Goal: Information Seeking & Learning: Learn about a topic

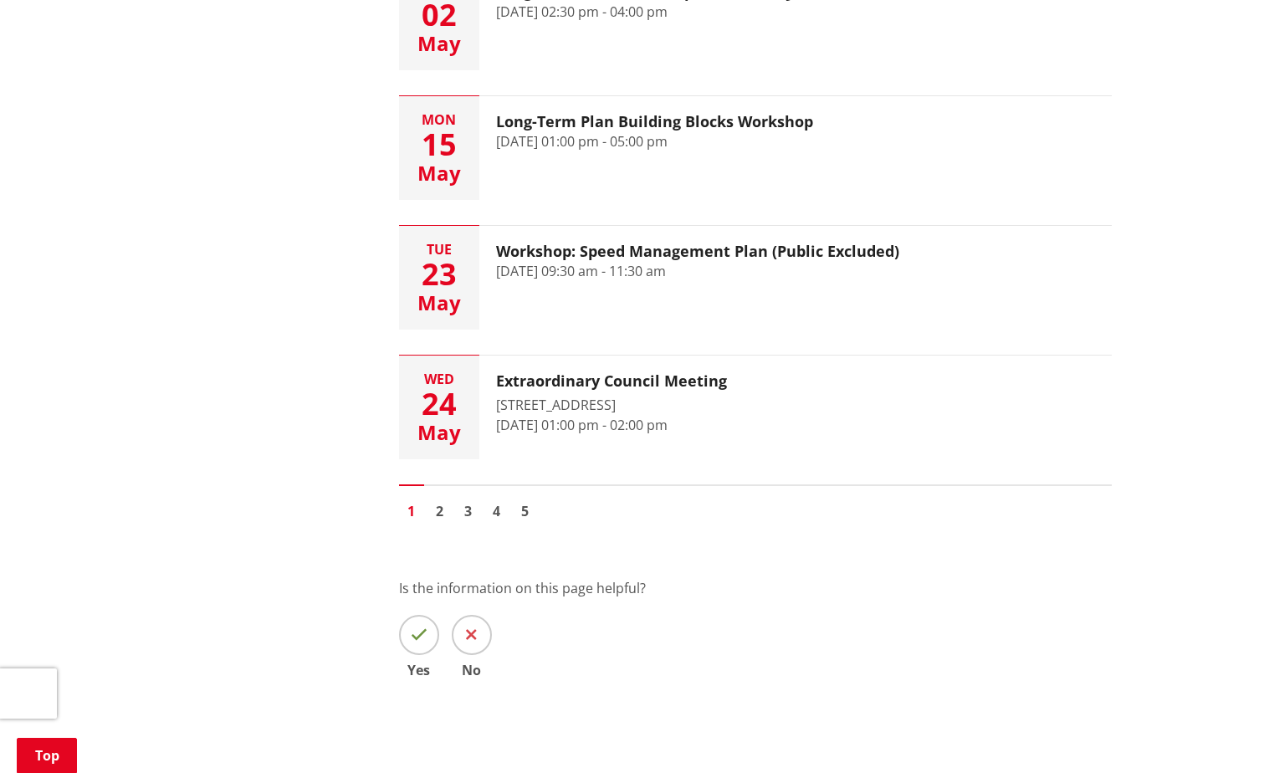
scroll to position [2844, 0]
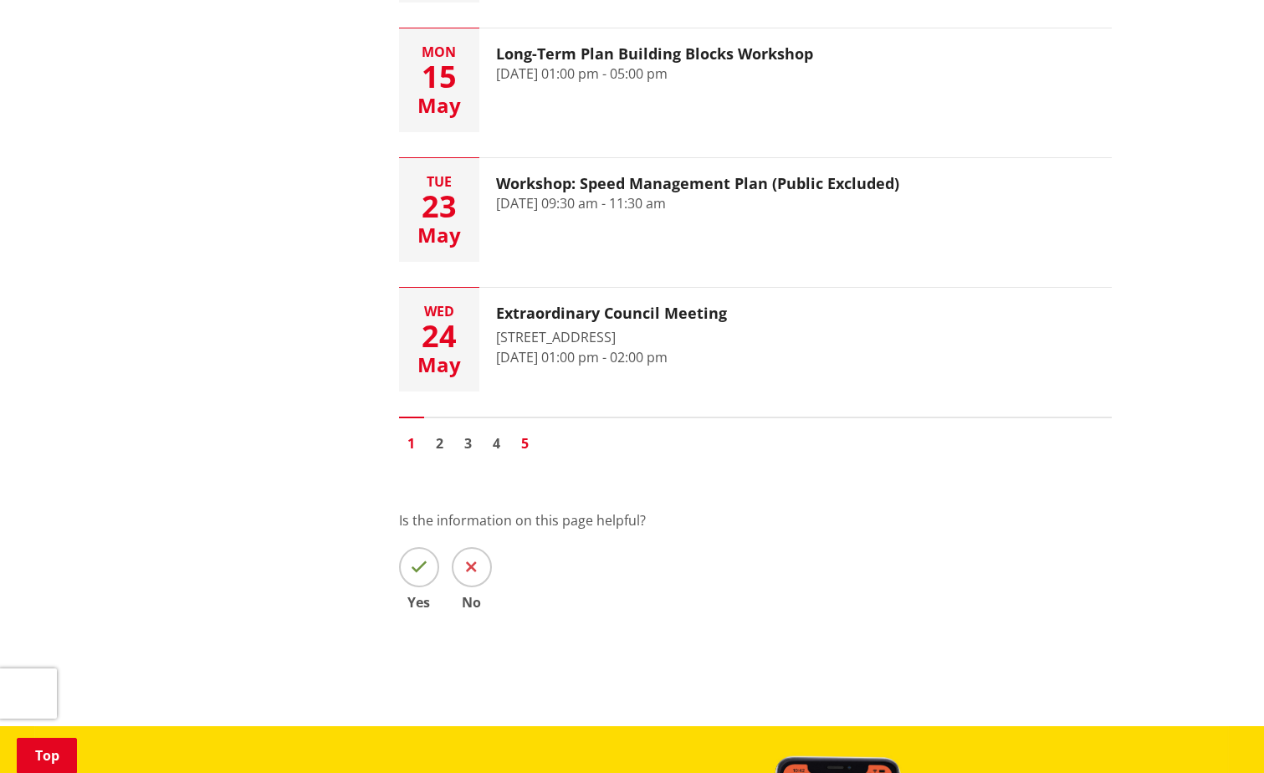
click at [527, 448] on link "5" at bounding box center [525, 443] width 25 height 25
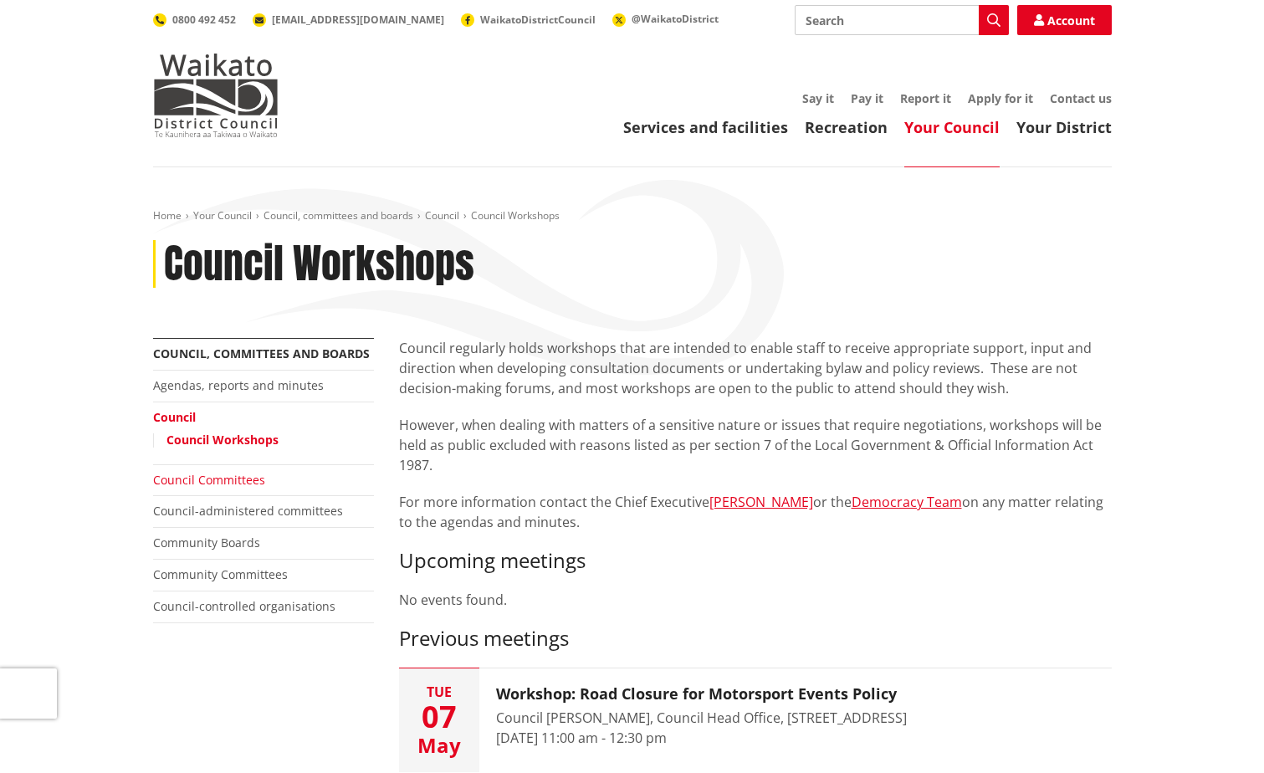
click at [224, 483] on link "Council Committees" at bounding box center [209, 480] width 112 height 16
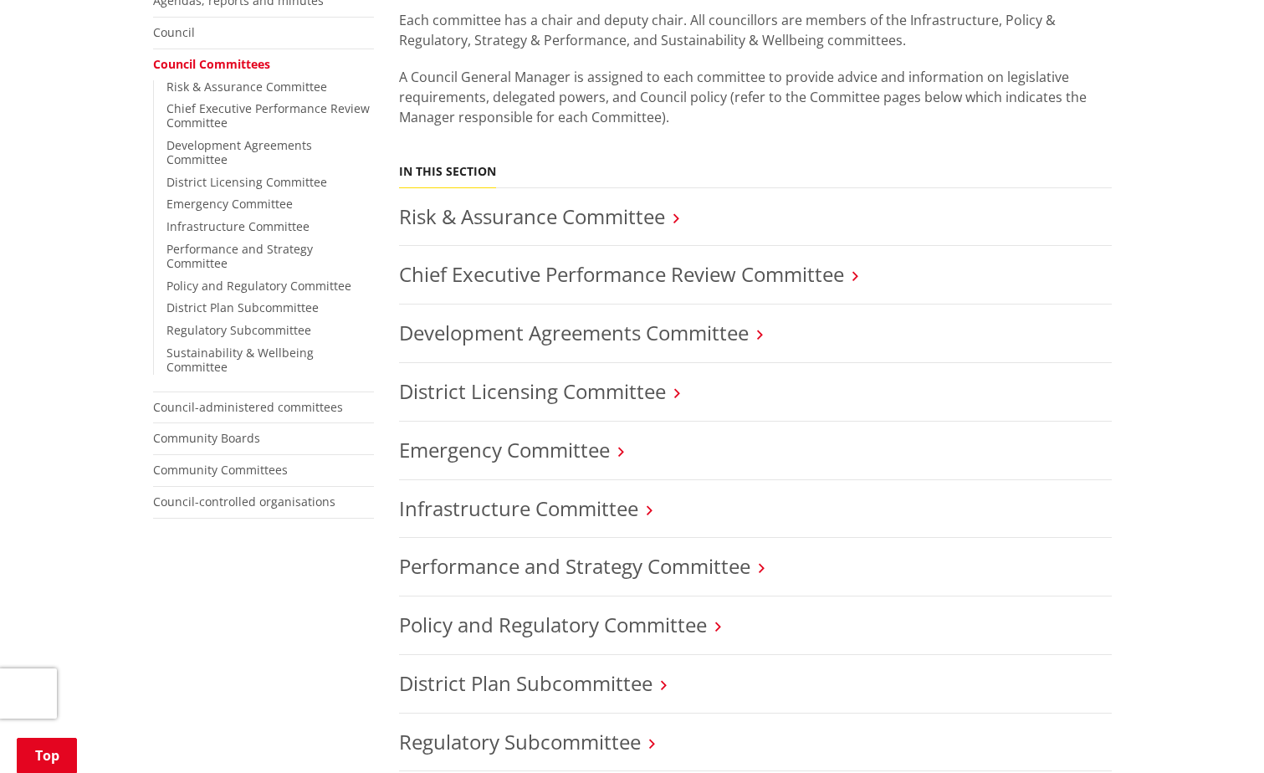
scroll to position [418, 0]
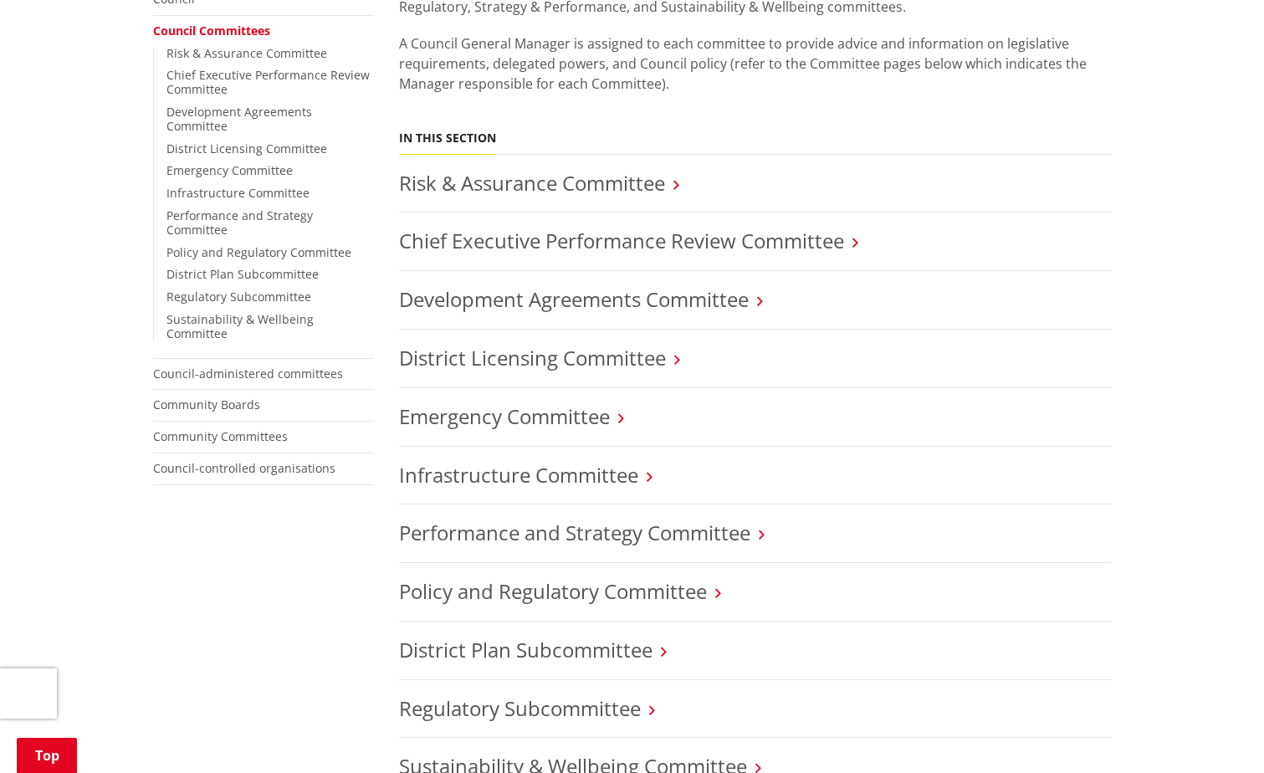
click at [753, 537] on h3 "Performance and Strategy Committee" at bounding box center [755, 533] width 713 height 24
click at [765, 535] on icon at bounding box center [762, 534] width 6 height 15
click at [721, 534] on link "Performance and Strategy Committee" at bounding box center [574, 533] width 351 height 28
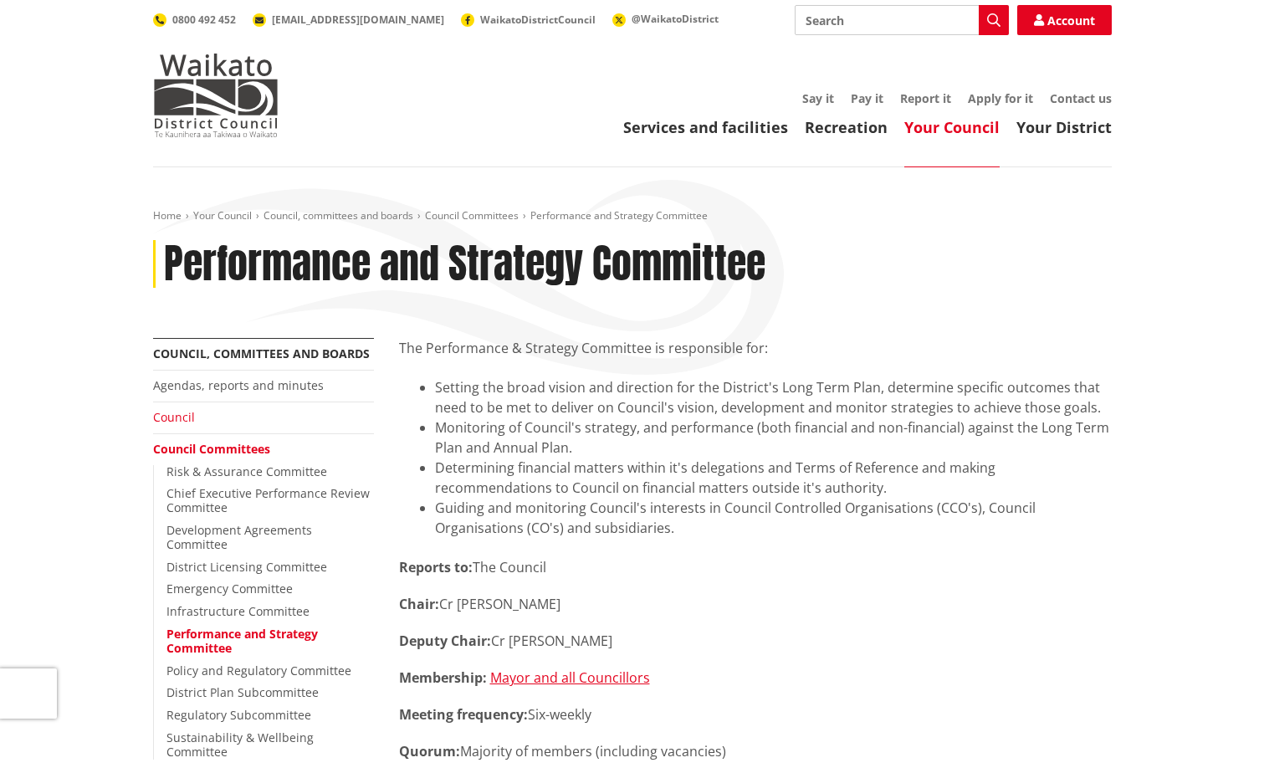
click at [189, 418] on link "Council" at bounding box center [174, 417] width 42 height 16
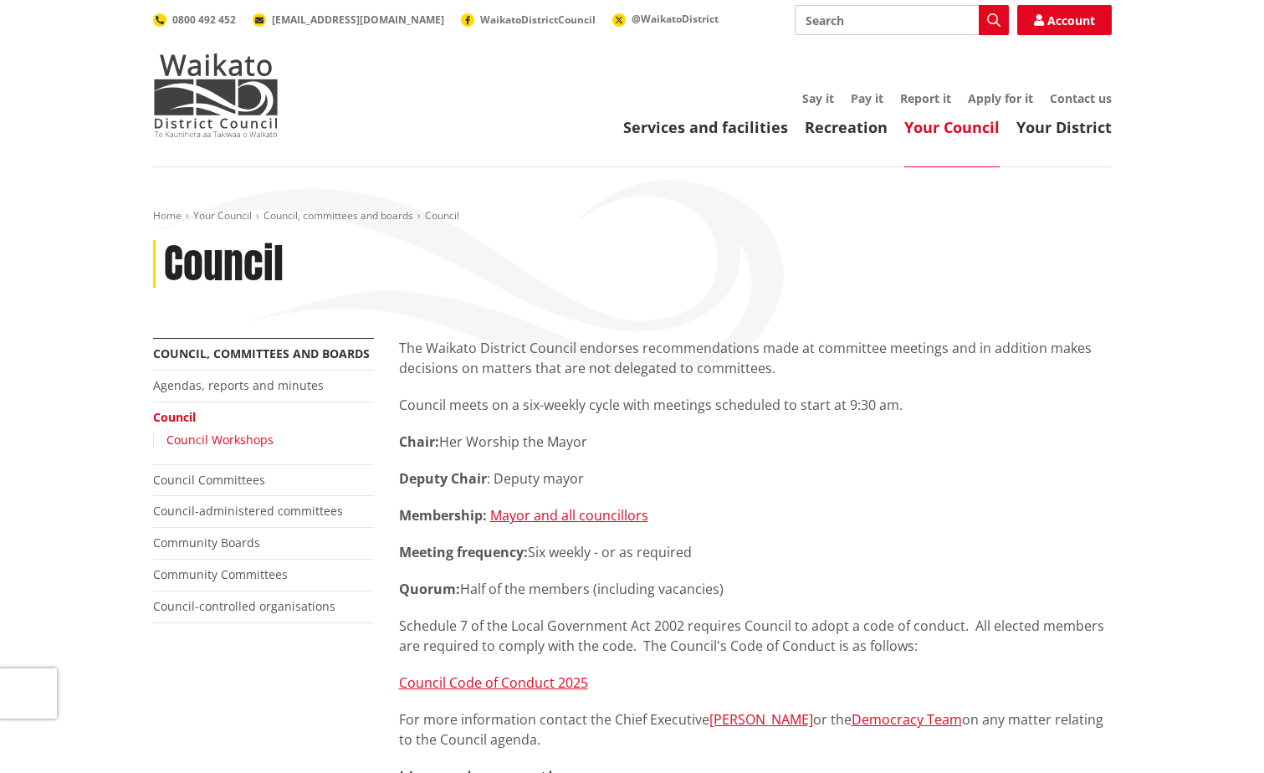
click at [228, 443] on link "Council Workshops" at bounding box center [219, 440] width 107 height 16
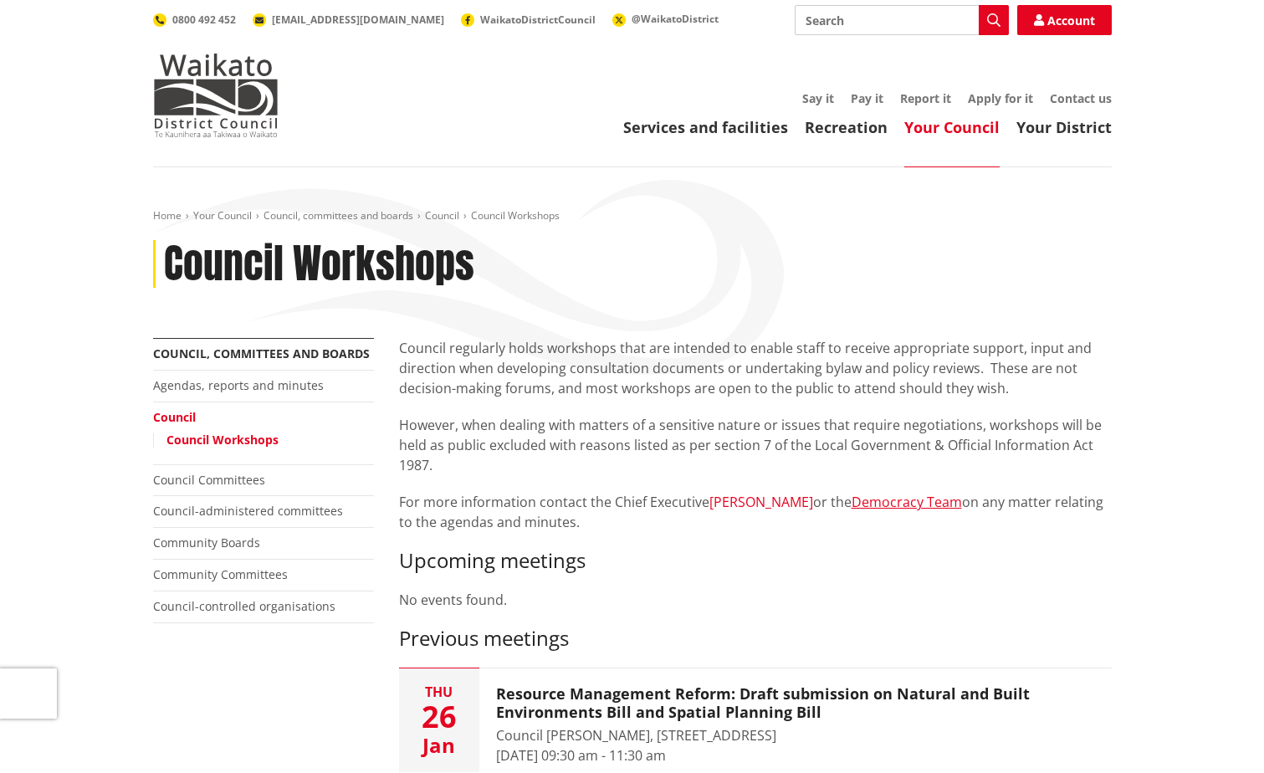
click at [730, 504] on link "[PERSON_NAME]" at bounding box center [761, 502] width 104 height 18
click at [852, 505] on link "Democracy Team" at bounding box center [907, 502] width 110 height 18
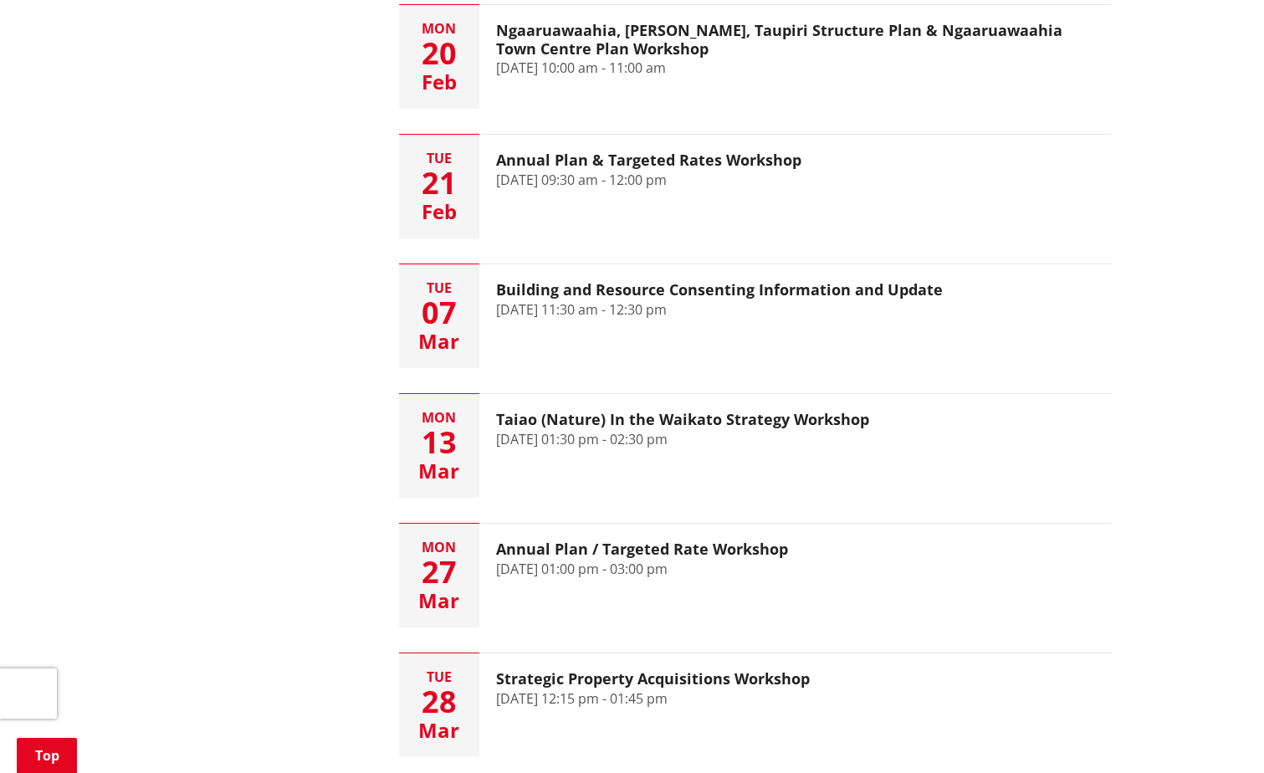
scroll to position [1171, 0]
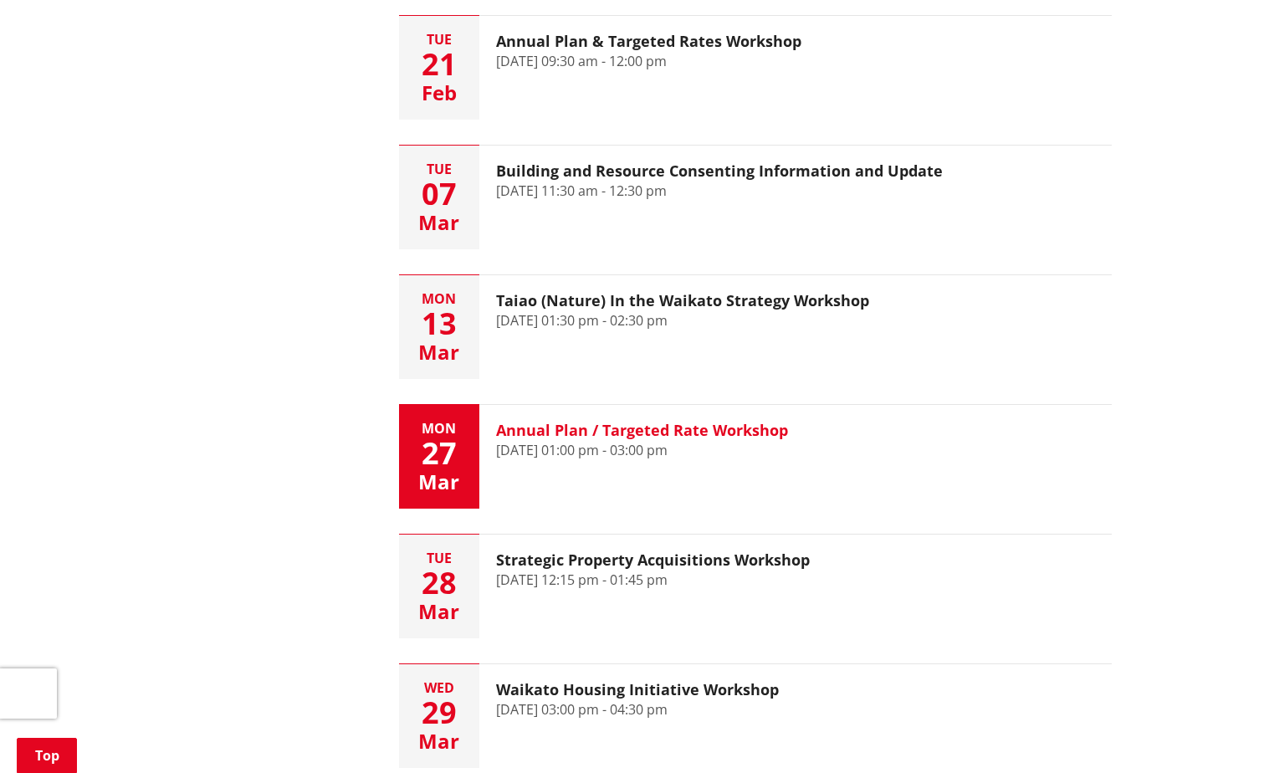
click at [755, 430] on h3 "Annual Plan / Targeted Rate Workshop" at bounding box center [642, 431] width 292 height 18
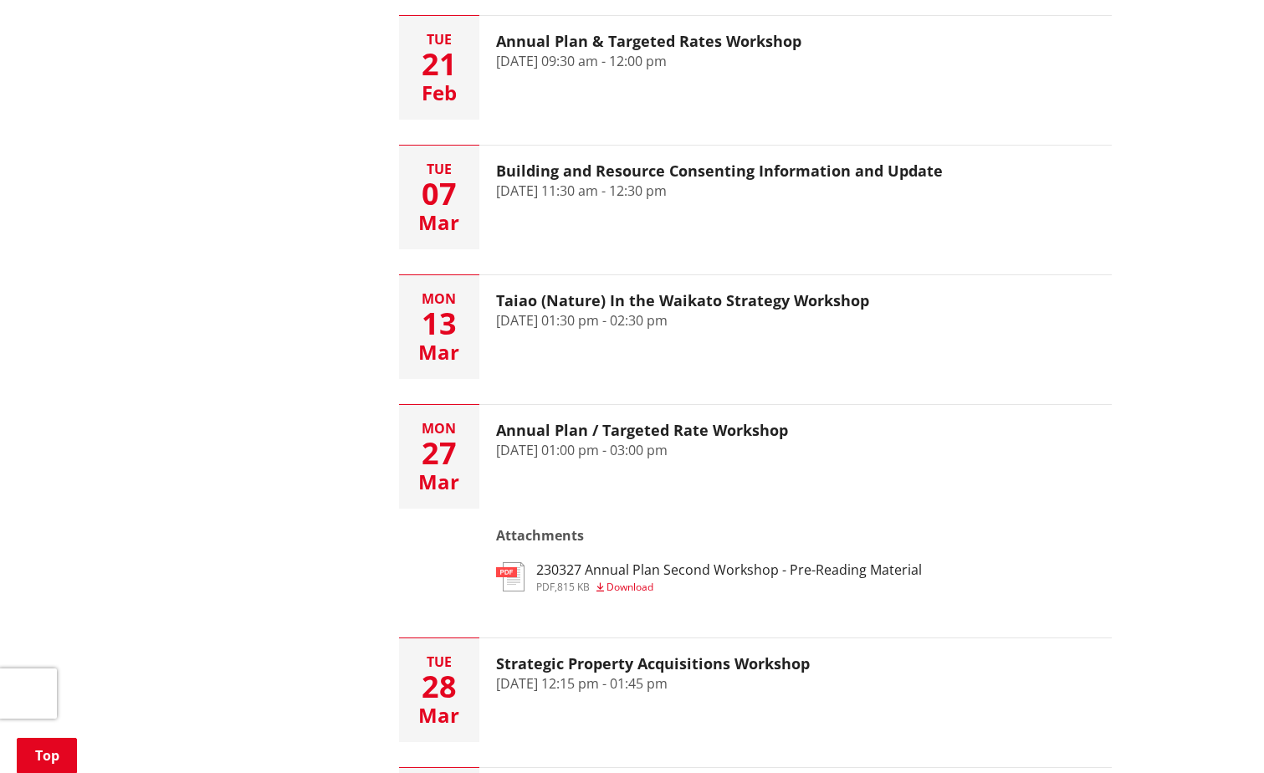
click at [724, 569] on h3 "230327 Annual Plan Second Workshop - Pre-Reading Material" at bounding box center [729, 570] width 386 height 16
